Goal: Task Accomplishment & Management: Use online tool/utility

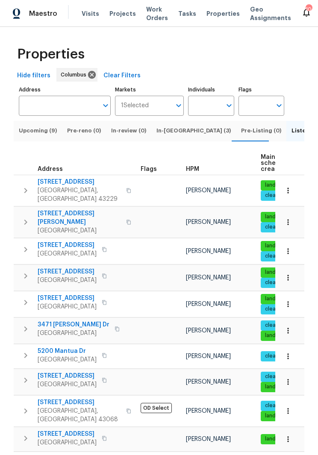
click at [122, 372] on div "[STREET_ADDRESS]" at bounding box center [86, 380] width 96 height 17
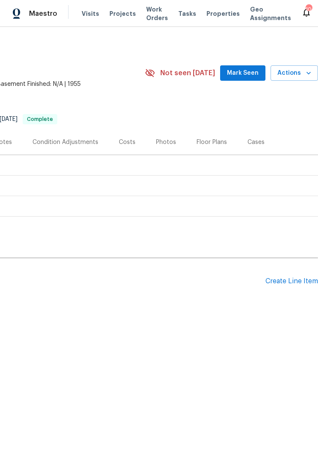
scroll to position [0, 165]
click at [300, 73] on span "Actions" at bounding box center [294, 73] width 34 height 11
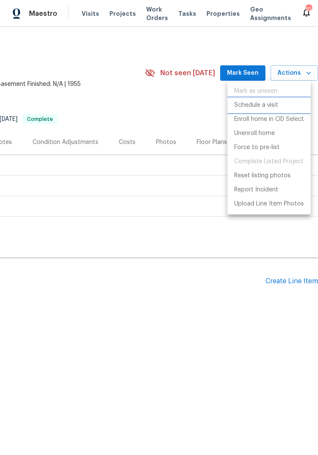
click at [266, 105] on p "Schedule a visit" at bounding box center [256, 105] width 44 height 9
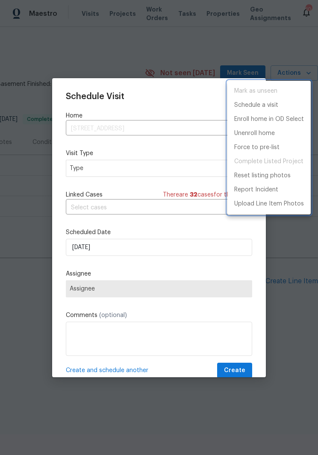
click at [134, 168] on div at bounding box center [159, 227] width 318 height 455
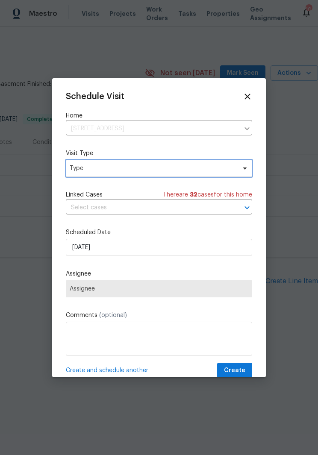
click at [242, 165] on span "Type" at bounding box center [159, 168] width 186 height 17
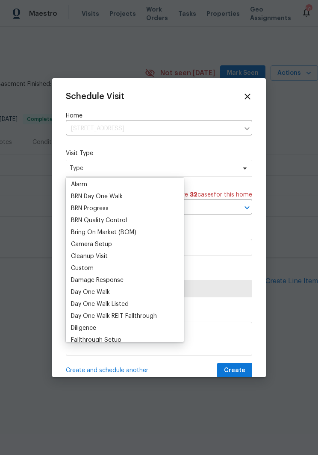
scroll to position [49, 0]
click at [115, 271] on div "Custom" at bounding box center [124, 268] width 113 height 12
click at [141, 264] on div "Custom" at bounding box center [124, 268] width 113 height 12
click at [107, 266] on div "Custom" at bounding box center [124, 268] width 113 height 12
click at [86, 271] on div "Custom" at bounding box center [82, 268] width 23 height 9
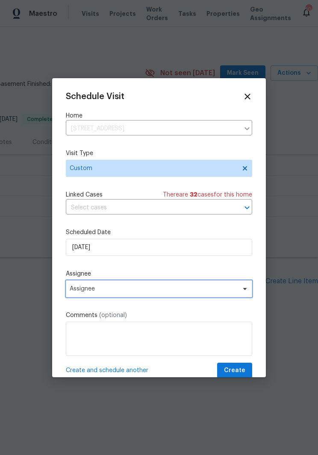
click at [208, 291] on span "Assignee" at bounding box center [154, 288] width 168 height 7
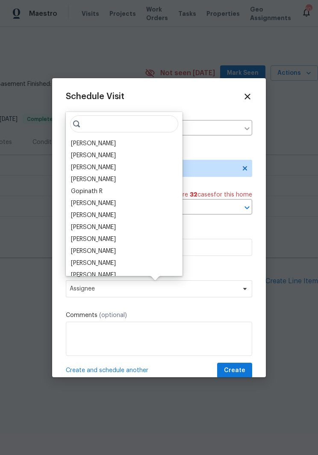
click at [104, 227] on div "[PERSON_NAME]" at bounding box center [93, 227] width 45 height 9
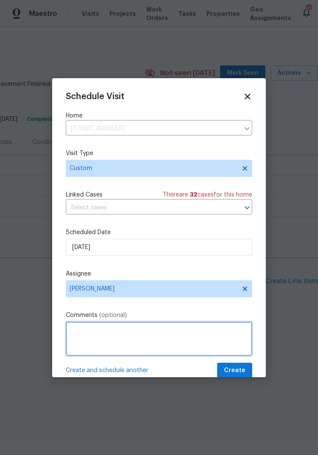
click at [74, 327] on textarea at bounding box center [159, 339] width 186 height 34
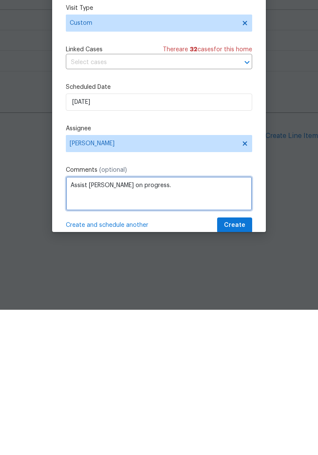
type textarea "Assist Michael Foley on progress."
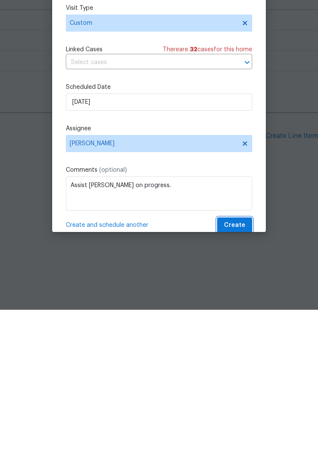
click at [238, 365] on span "Create" at bounding box center [234, 370] width 21 height 11
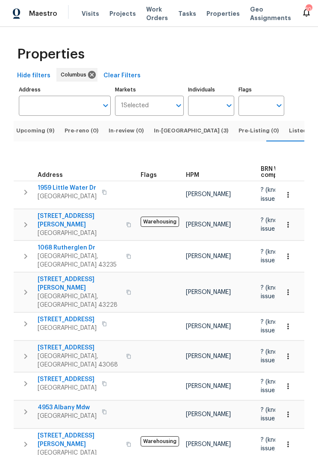
click at [289, 129] on span "Listed (18)" at bounding box center [303, 130] width 29 height 9
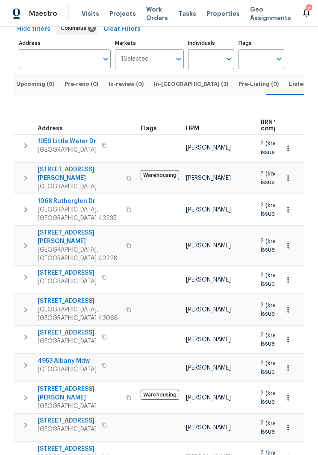
scroll to position [50, 0]
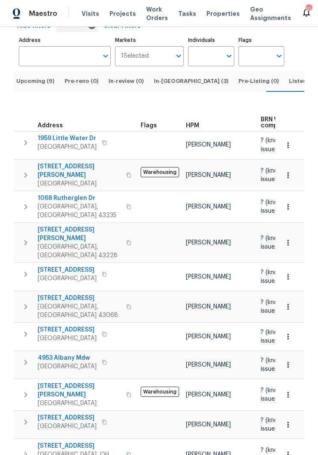
click at [81, 243] on span "Columbus, OH 43228" at bounding box center [79, 251] width 83 height 17
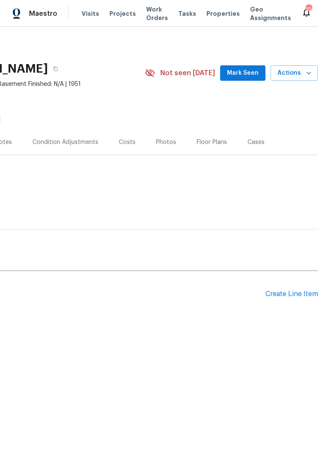
scroll to position [0, 165]
click at [294, 74] on span "Actions" at bounding box center [294, 73] width 34 height 11
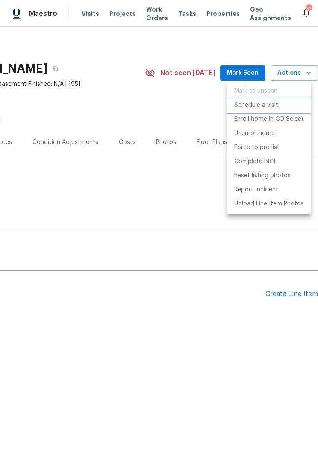
click at [278, 108] on p "Schedule a visit" at bounding box center [256, 105] width 44 height 9
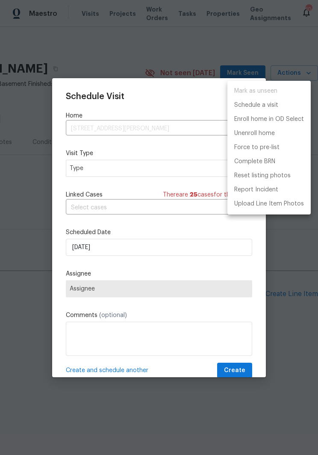
click at [150, 167] on div at bounding box center [159, 227] width 318 height 455
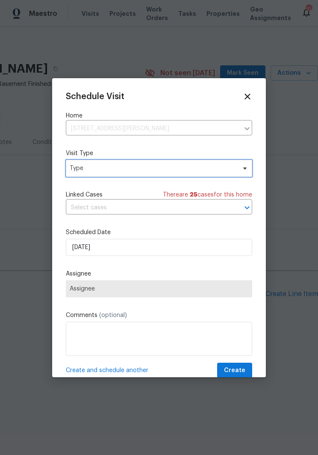
click at [244, 166] on icon at bounding box center [244, 168] width 7 height 7
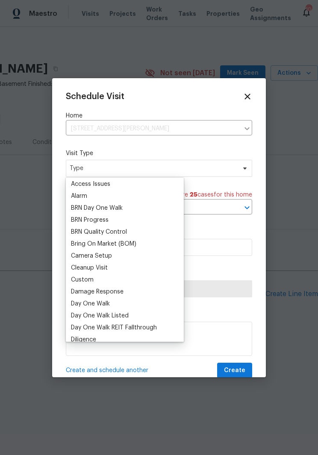
scroll to position [49, 0]
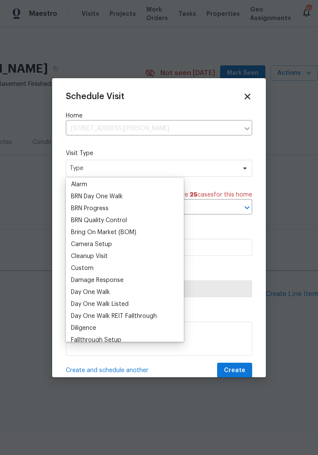
click at [124, 270] on div "Custom" at bounding box center [124, 268] width 113 height 12
click at [145, 266] on div "Custom" at bounding box center [124, 268] width 113 height 12
click at [84, 268] on div "Custom" at bounding box center [82, 268] width 23 height 9
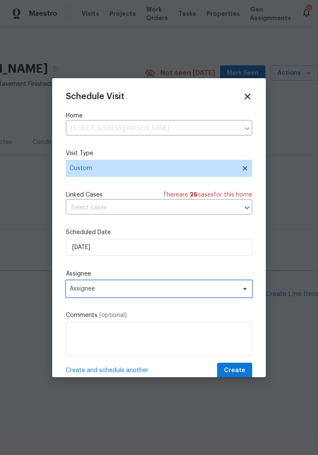
click at [207, 292] on span "Assignee" at bounding box center [154, 288] width 168 height 7
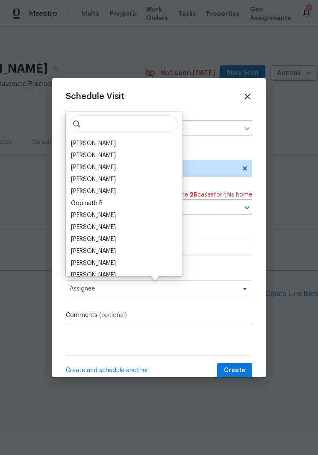
click at [116, 236] on div "[PERSON_NAME]" at bounding box center [93, 239] width 45 height 9
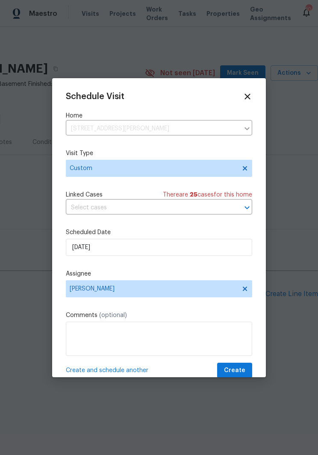
click at [79, 320] on label "Comments (optional)" at bounding box center [159, 315] width 186 height 9
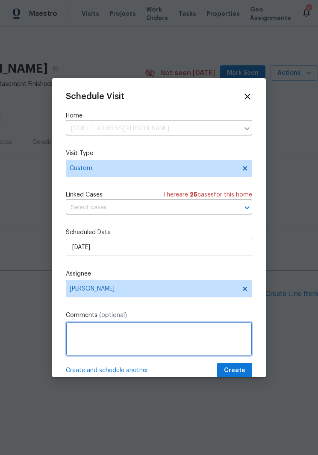
click at [74, 329] on textarea at bounding box center [159, 339] width 186 height 34
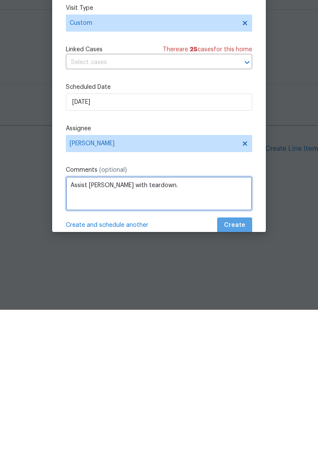
type textarea "Assist Michael Foley with teardown."
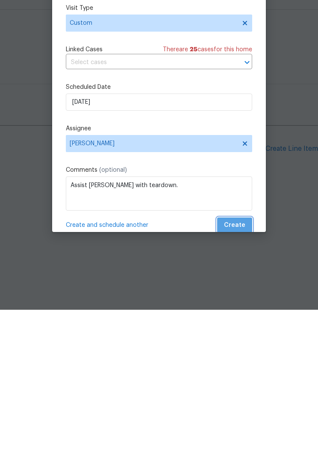
click at [242, 363] on button "Create" at bounding box center [234, 371] width 35 height 16
